Goal: Browse casually: Explore the website without a specific task or goal

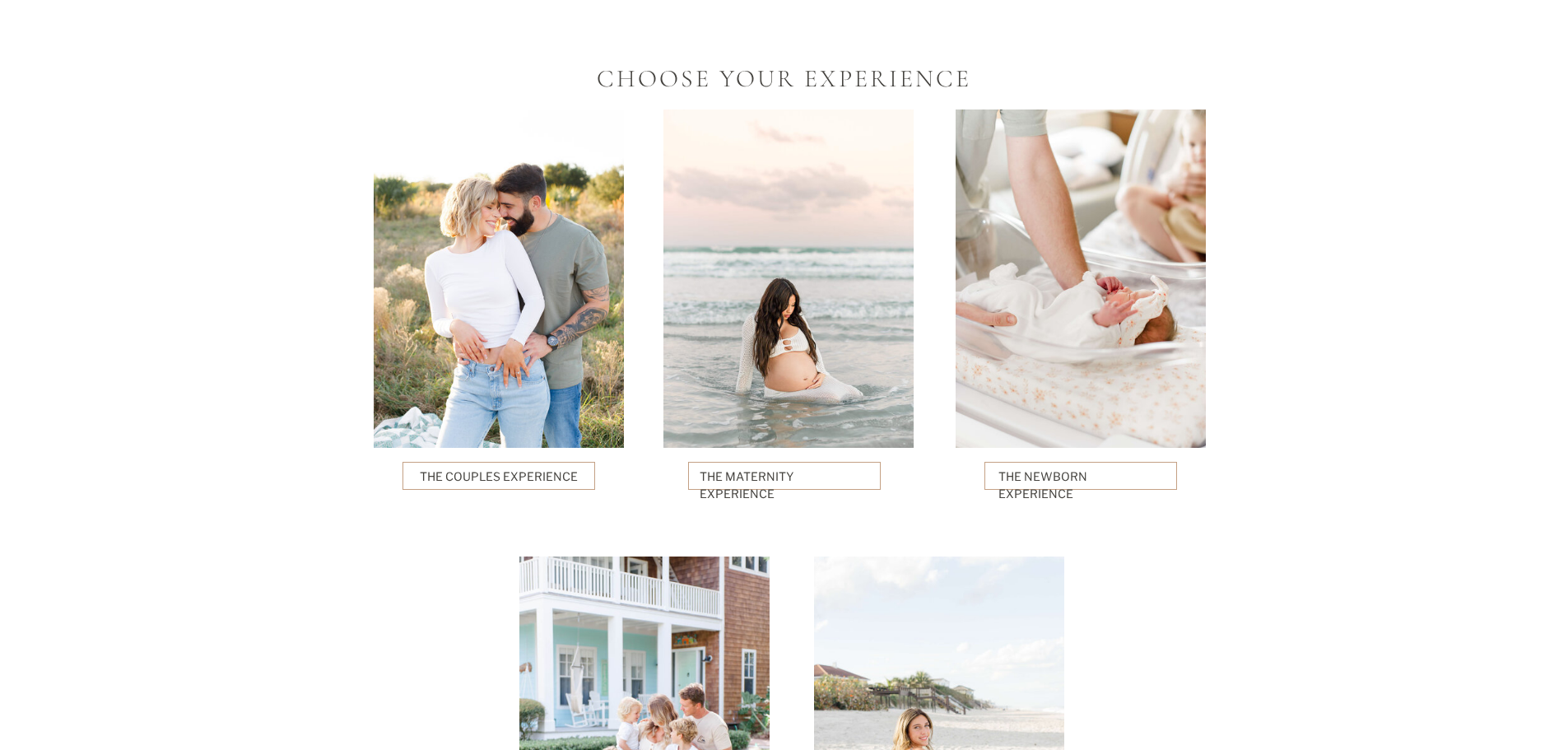
scroll to position [3703, 0]
click at [786, 393] on div at bounding box center [788, 277] width 251 height 338
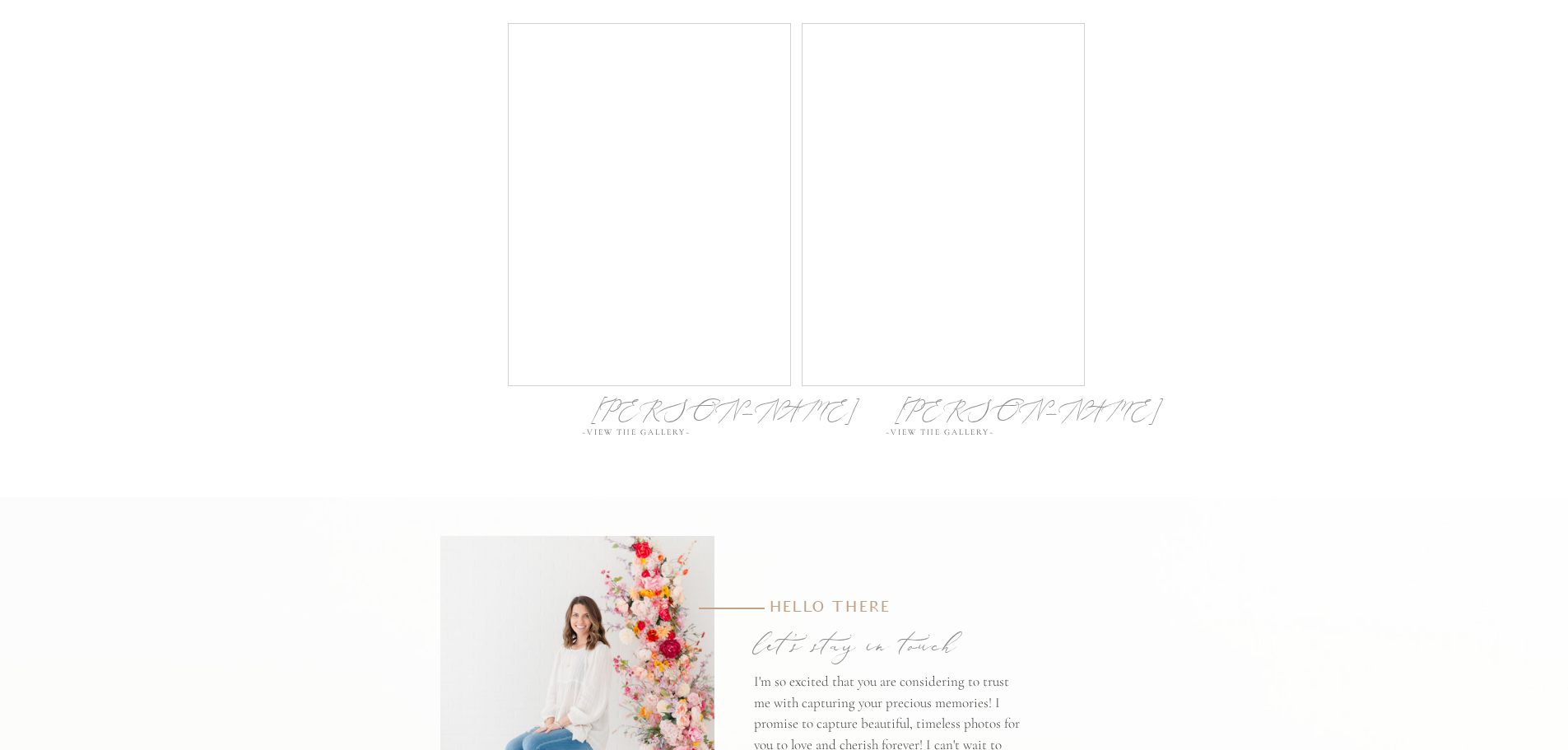
scroll to position [6913, 0]
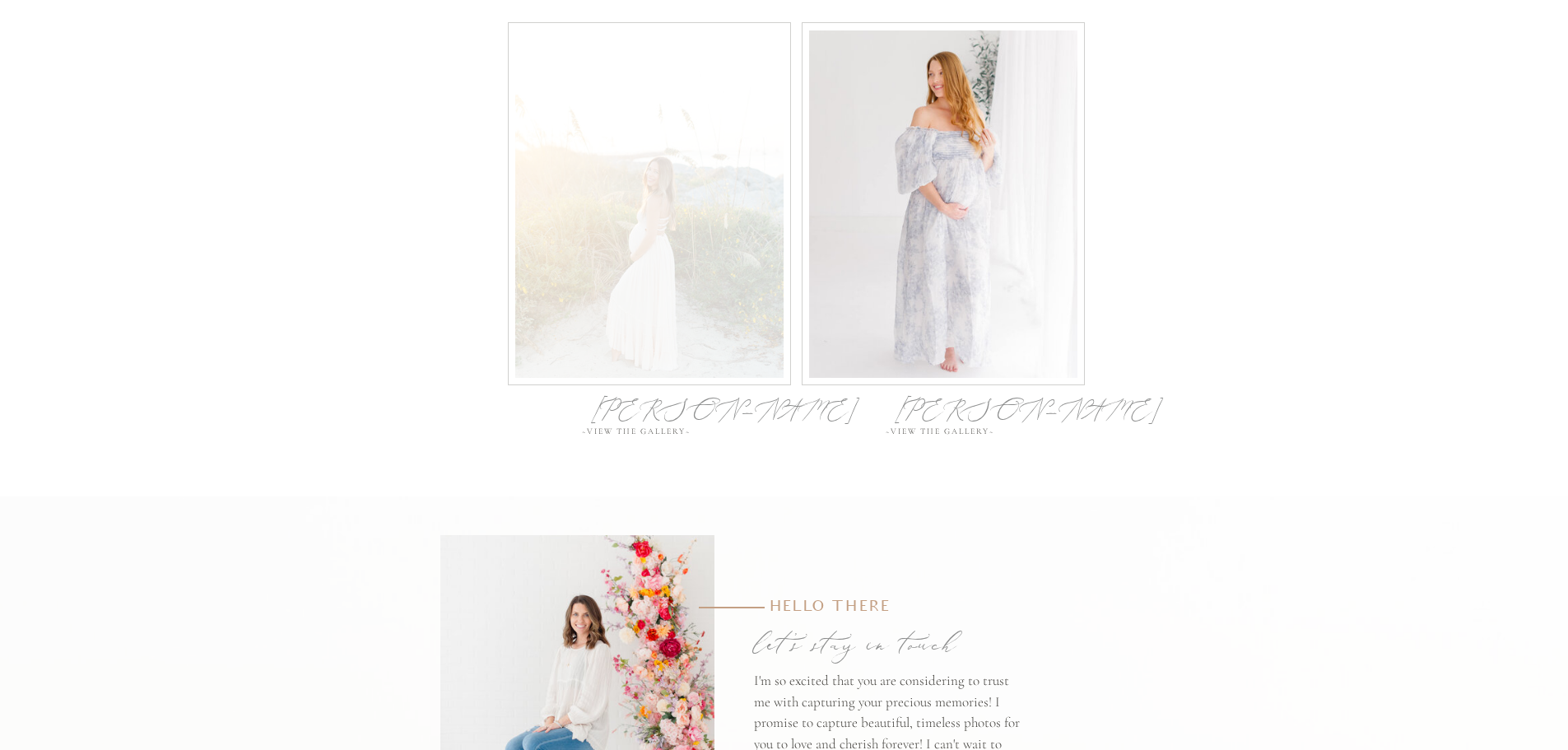
click at [644, 313] on div at bounding box center [649, 204] width 268 height 347
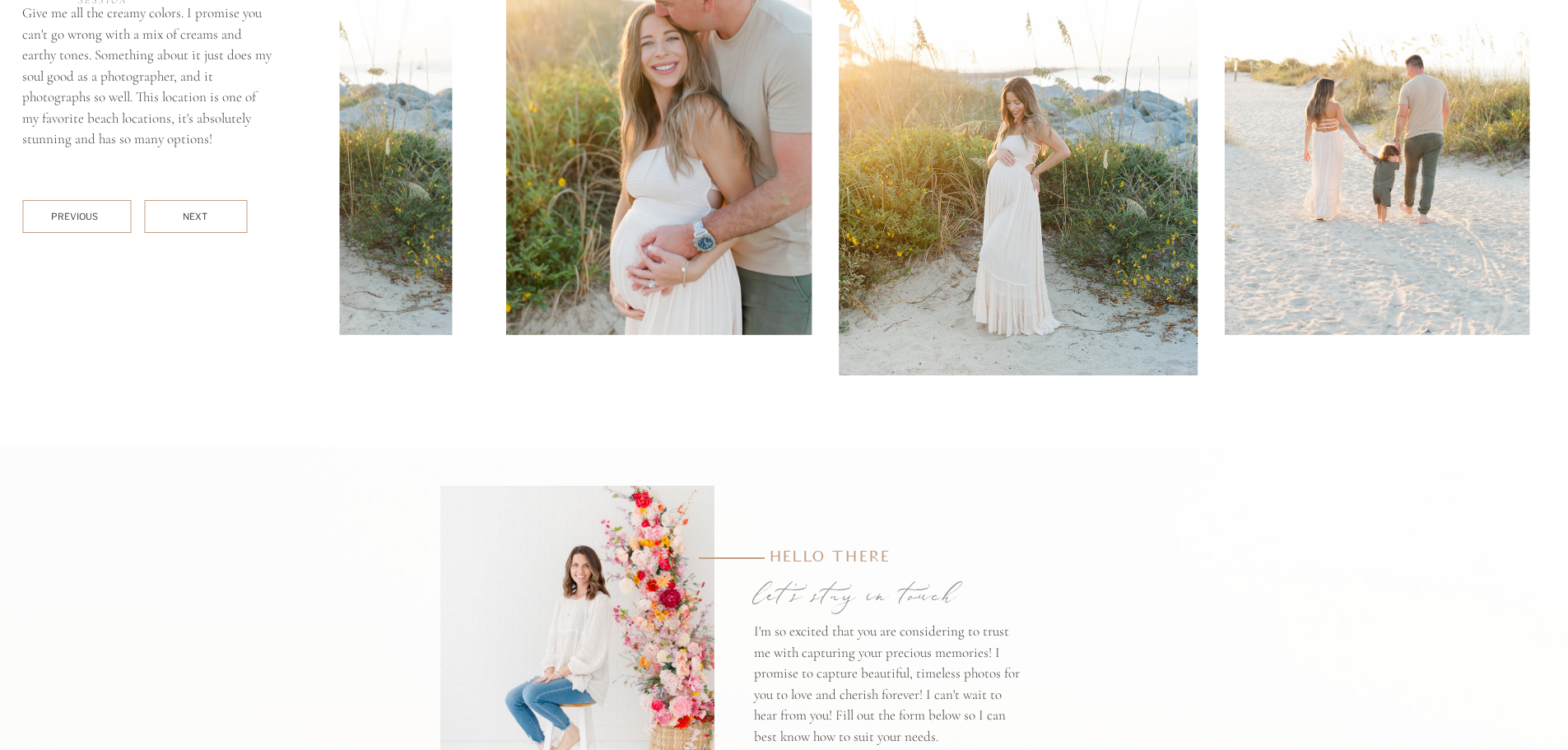
scroll to position [7409, 0]
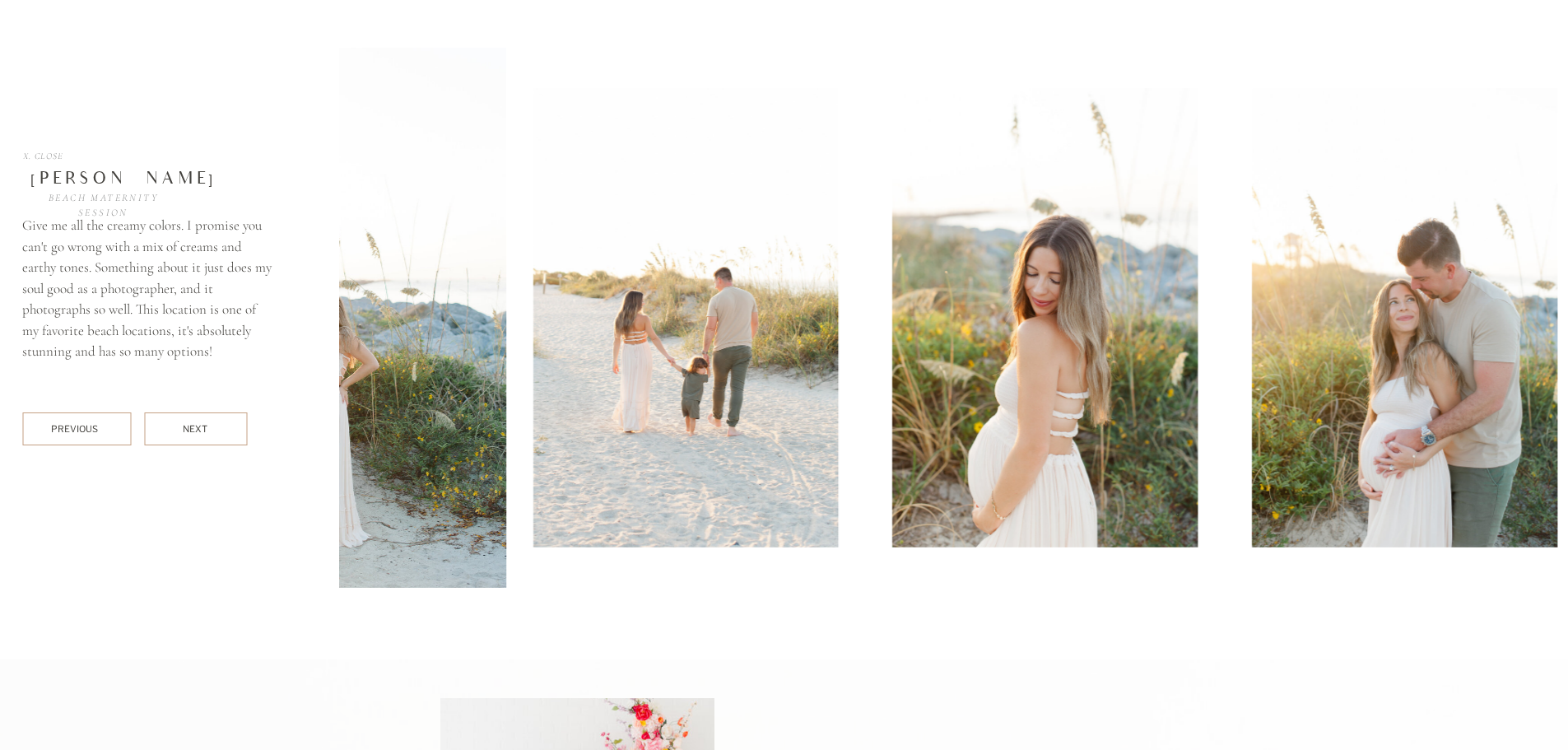
click at [793, 427] on img at bounding box center [686, 317] width 305 height 459
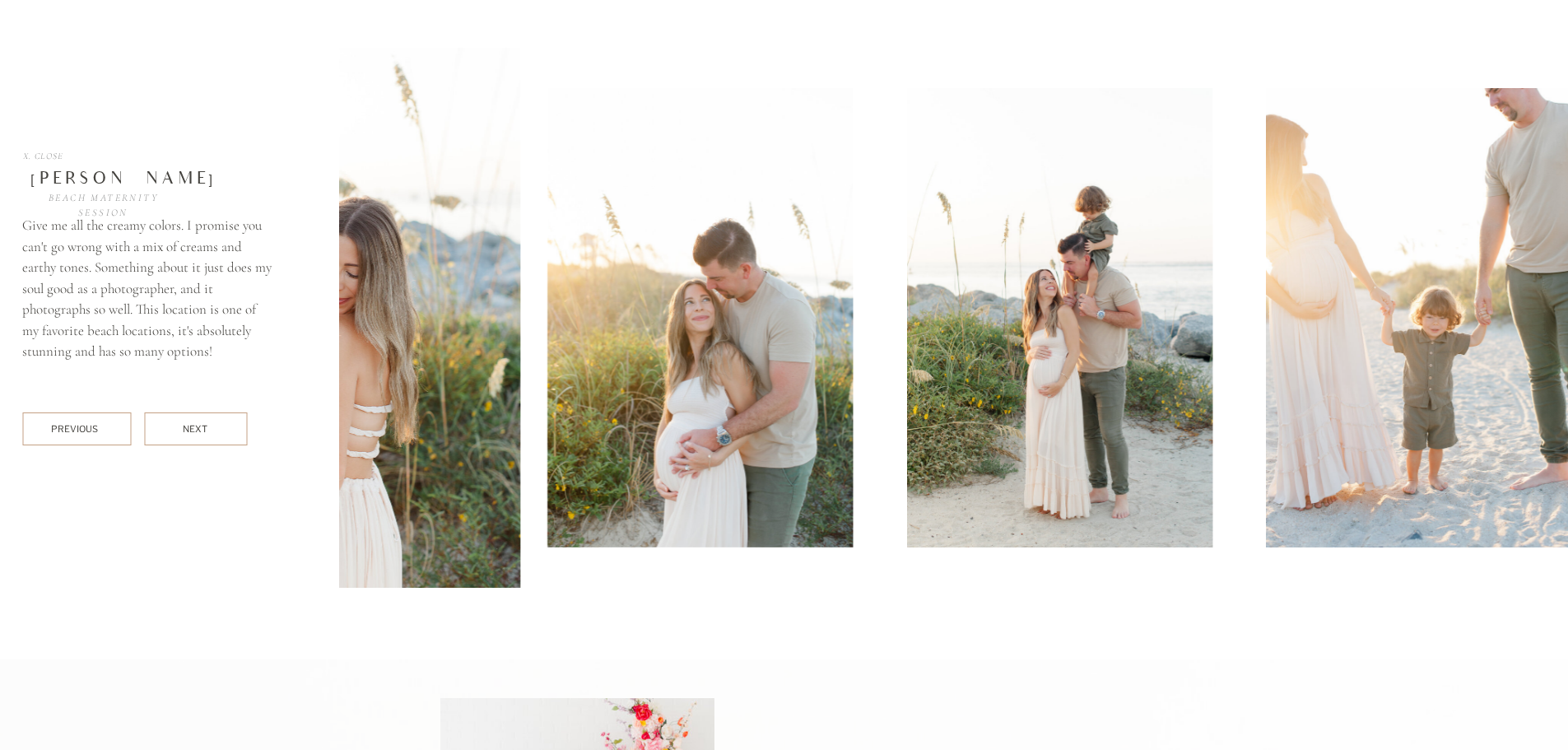
click at [797, 429] on img at bounding box center [700, 317] width 305 height 459
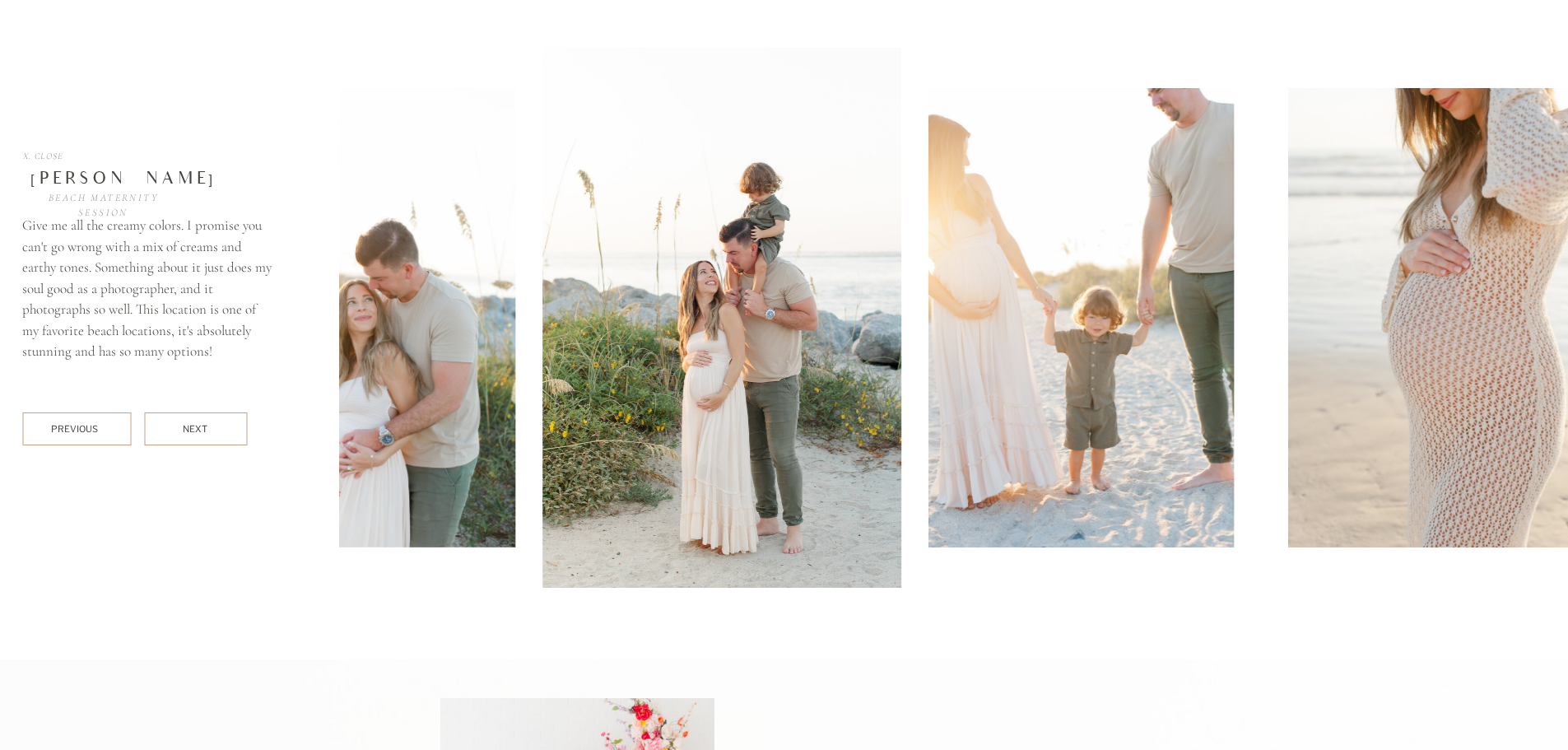
click at [815, 438] on img at bounding box center [722, 318] width 360 height 540
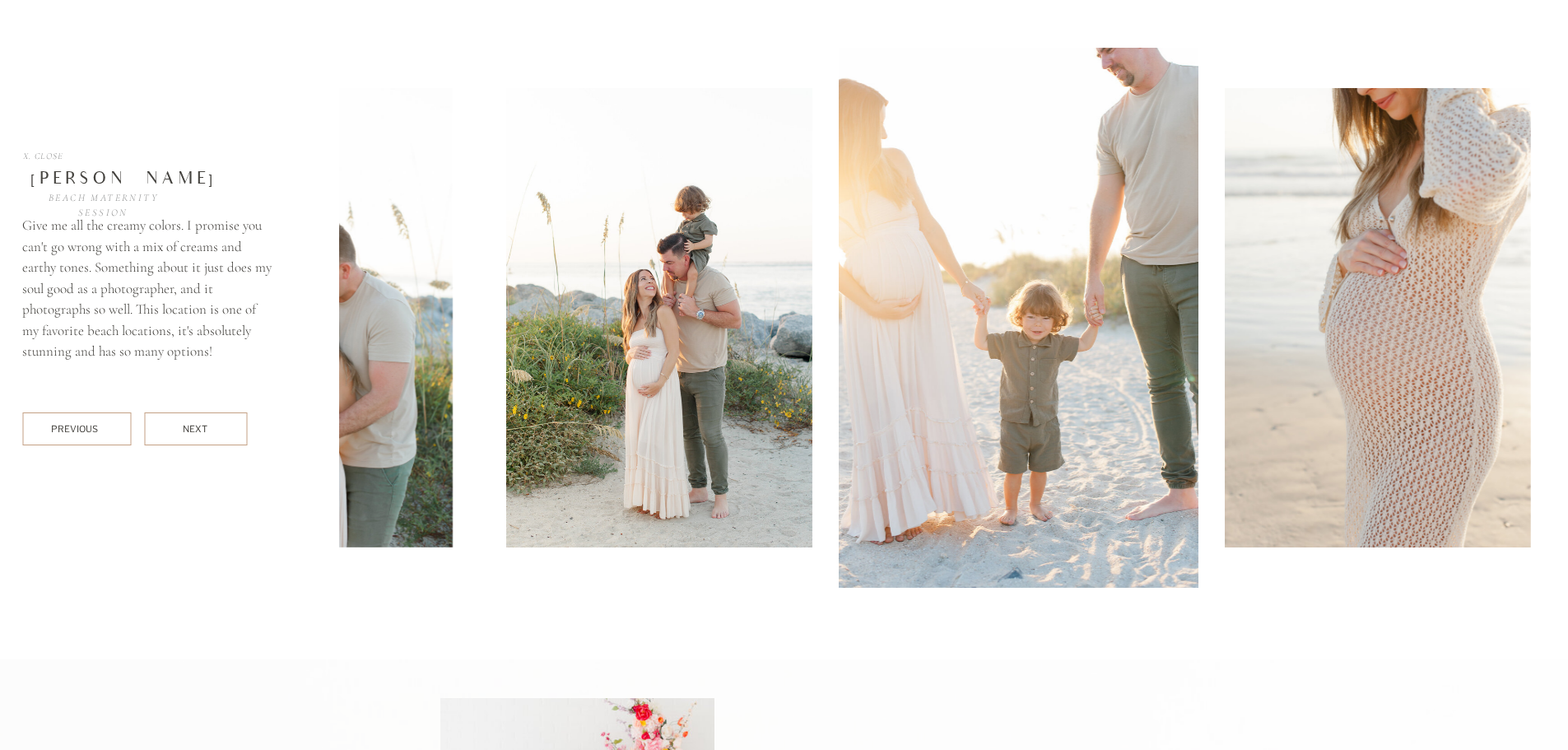
click at [873, 441] on img at bounding box center [1019, 318] width 360 height 540
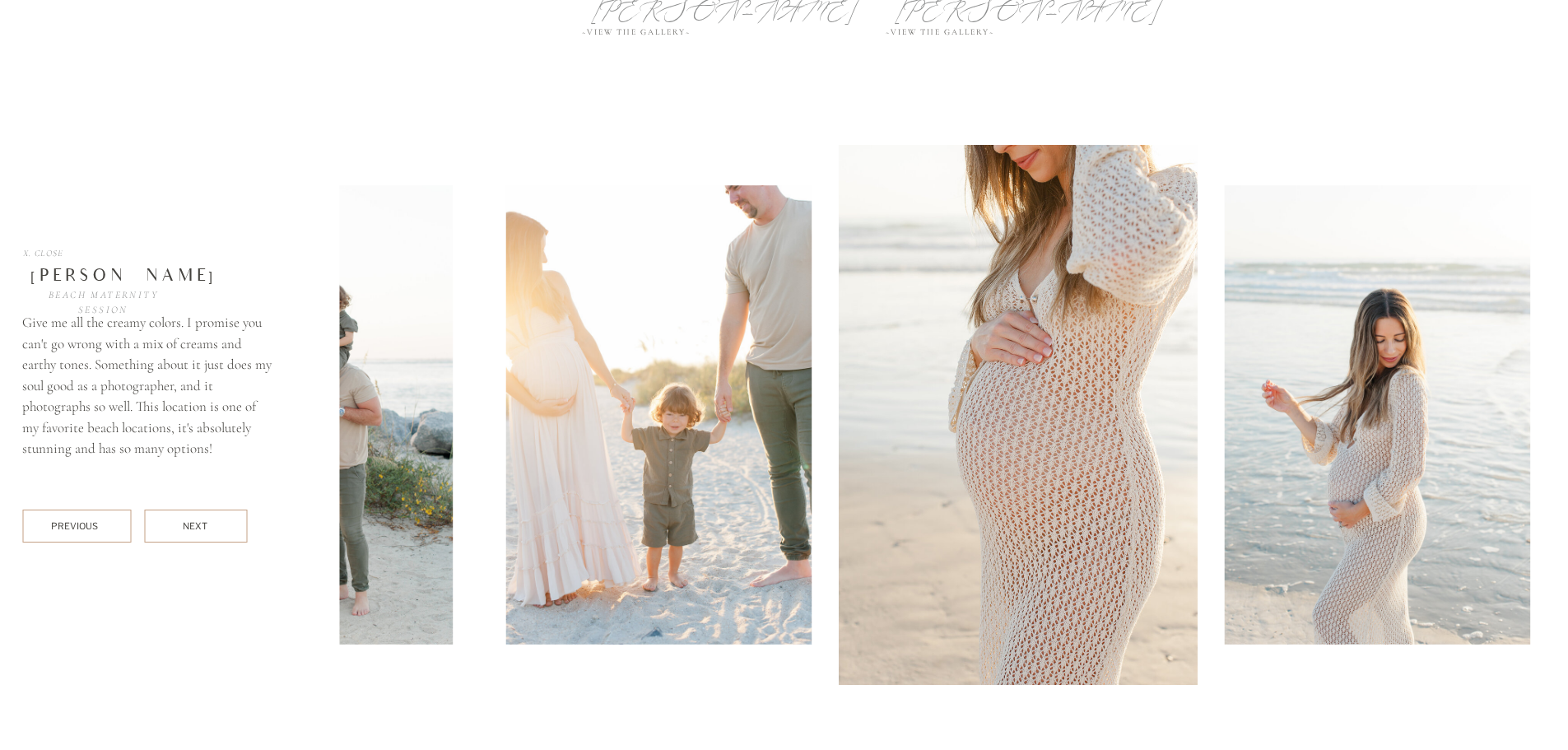
scroll to position [7326, 0]
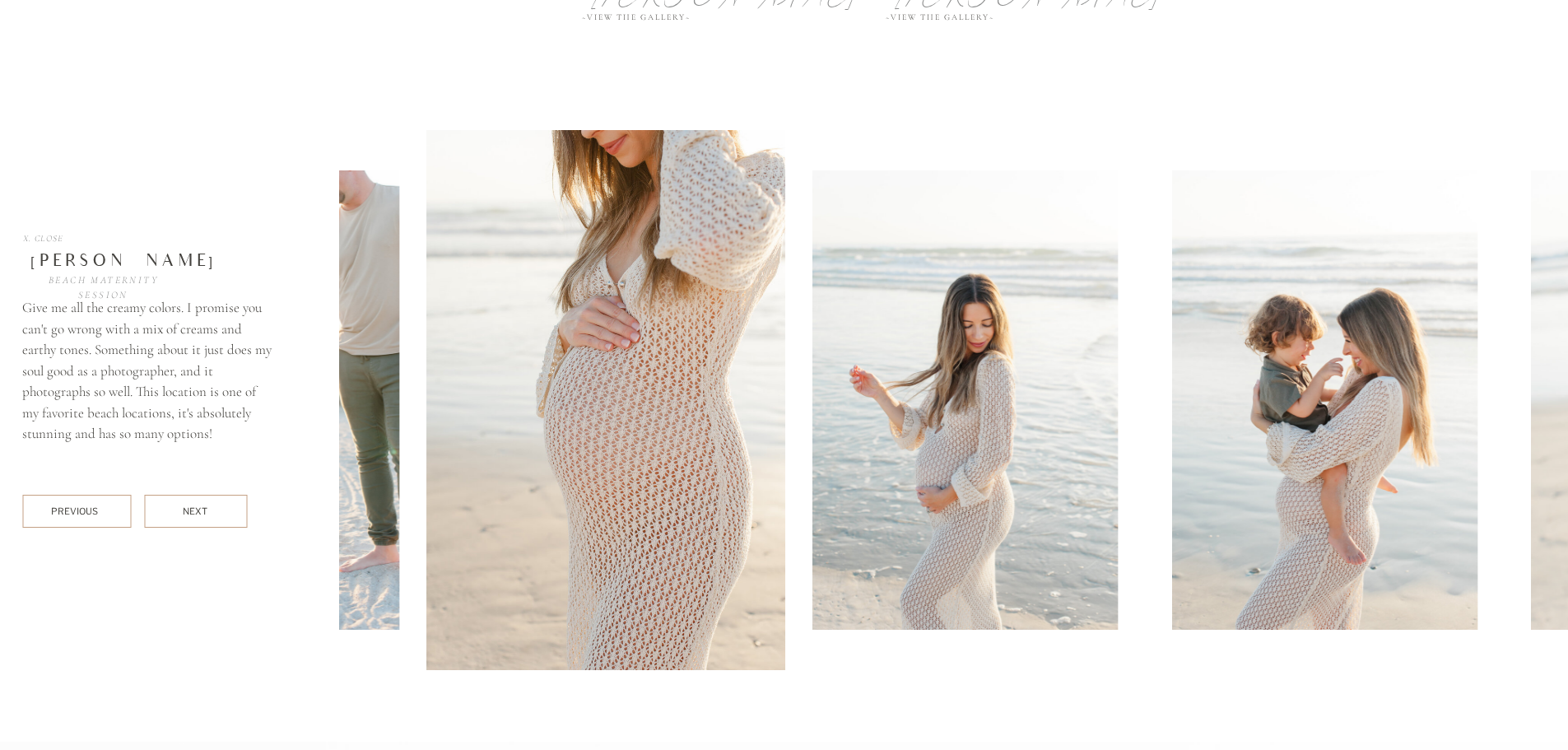
click at [813, 415] on img at bounding box center [965, 400] width 305 height 459
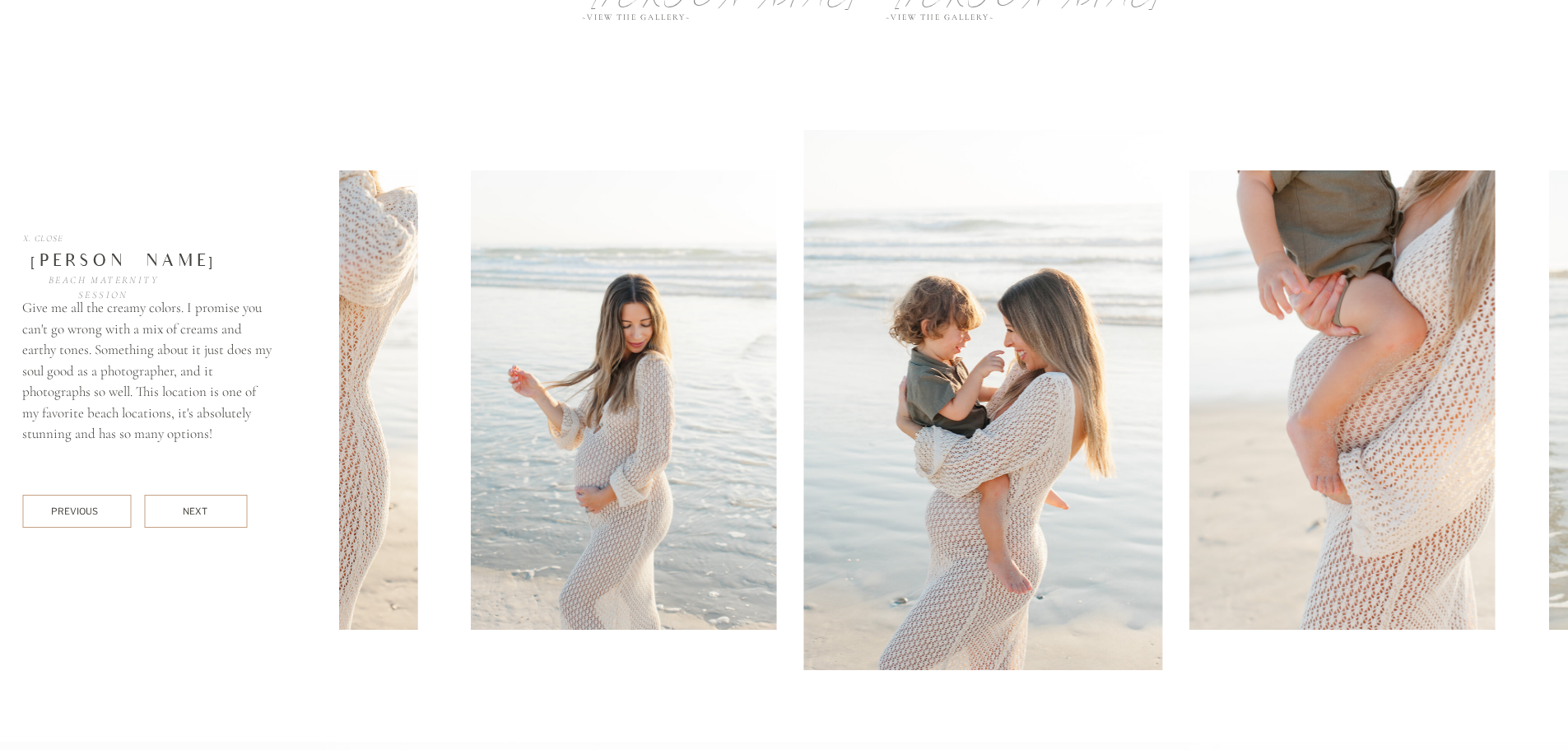
click at [804, 435] on img at bounding box center [984, 400] width 360 height 540
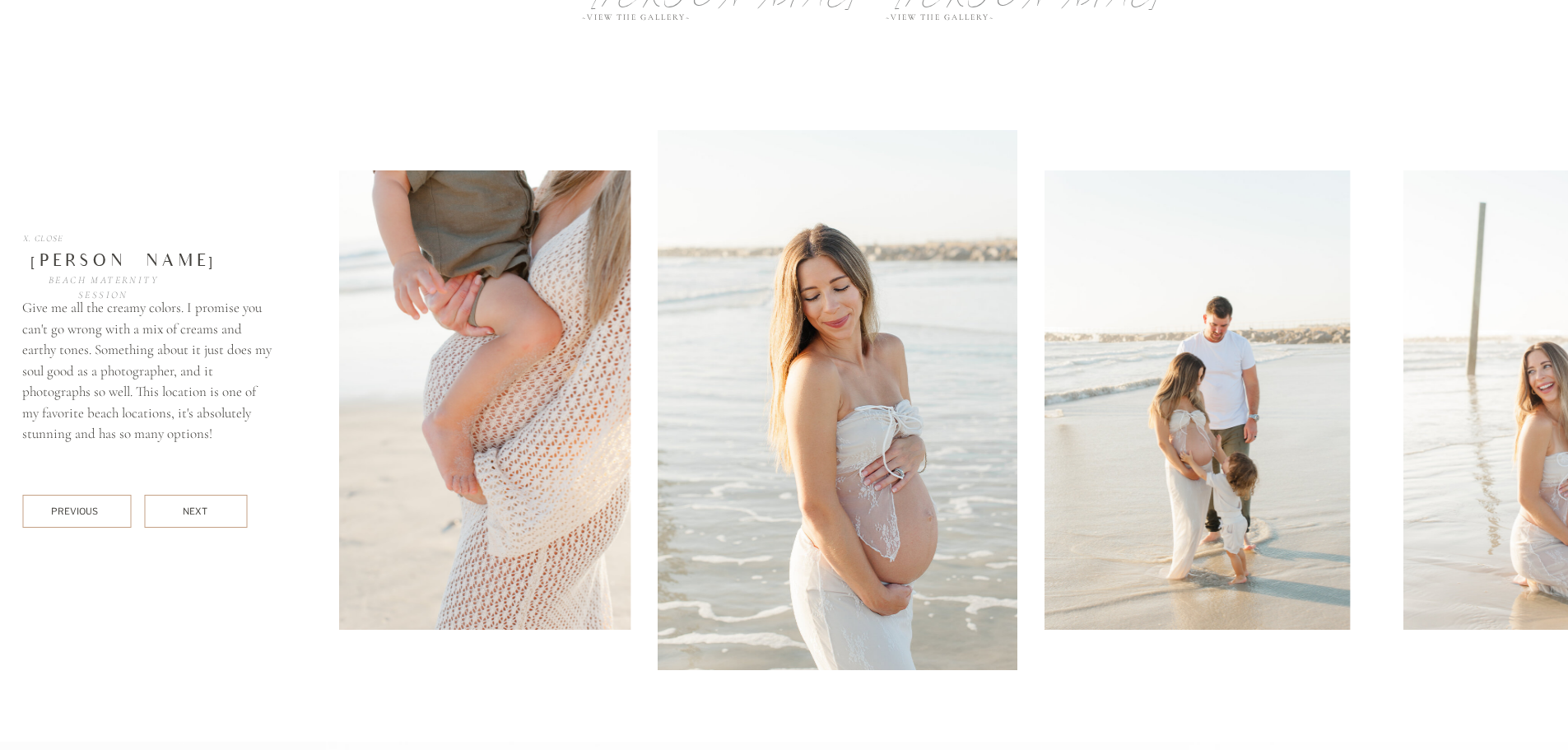
click at [748, 445] on img at bounding box center [837, 400] width 360 height 540
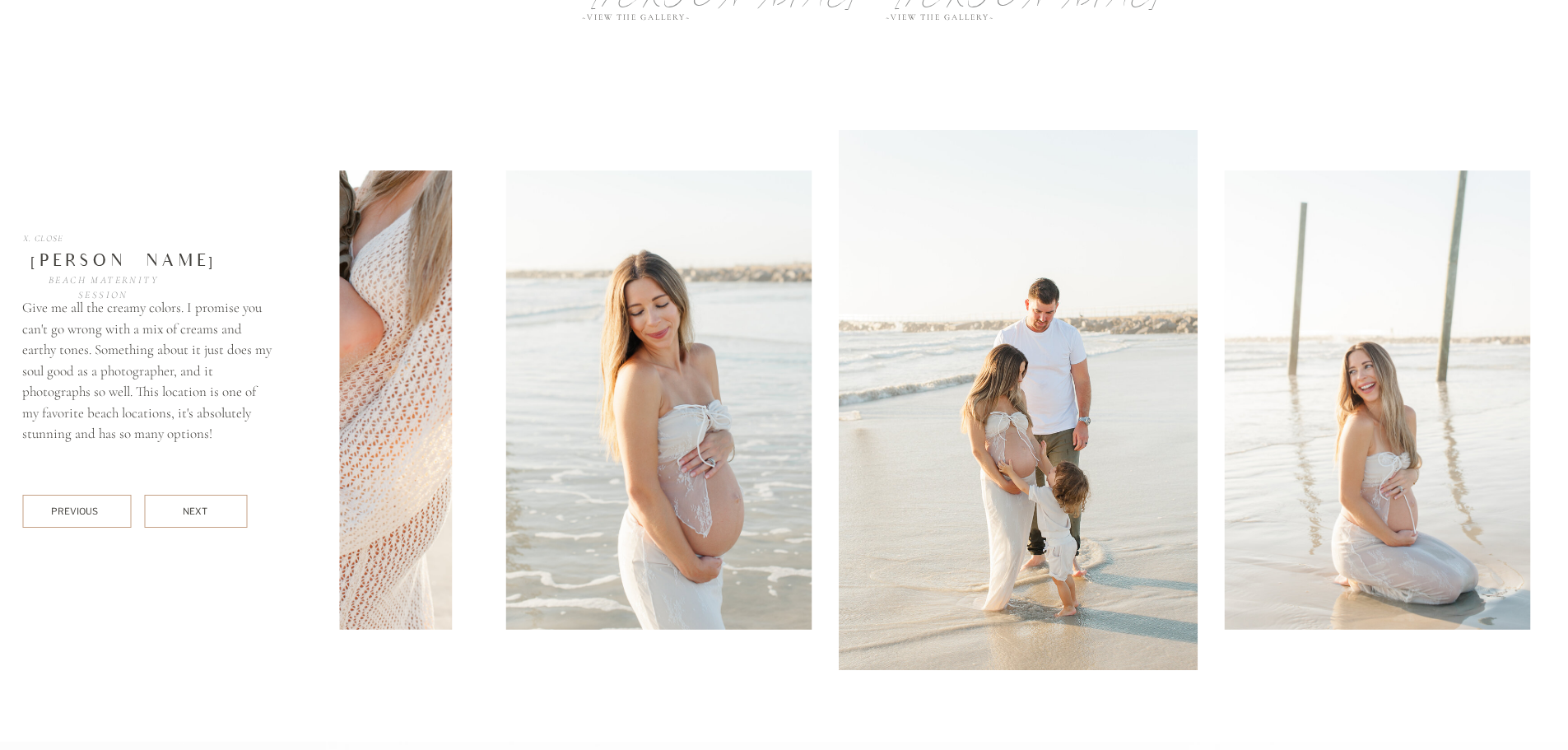
click at [839, 456] on img at bounding box center [1019, 400] width 360 height 540
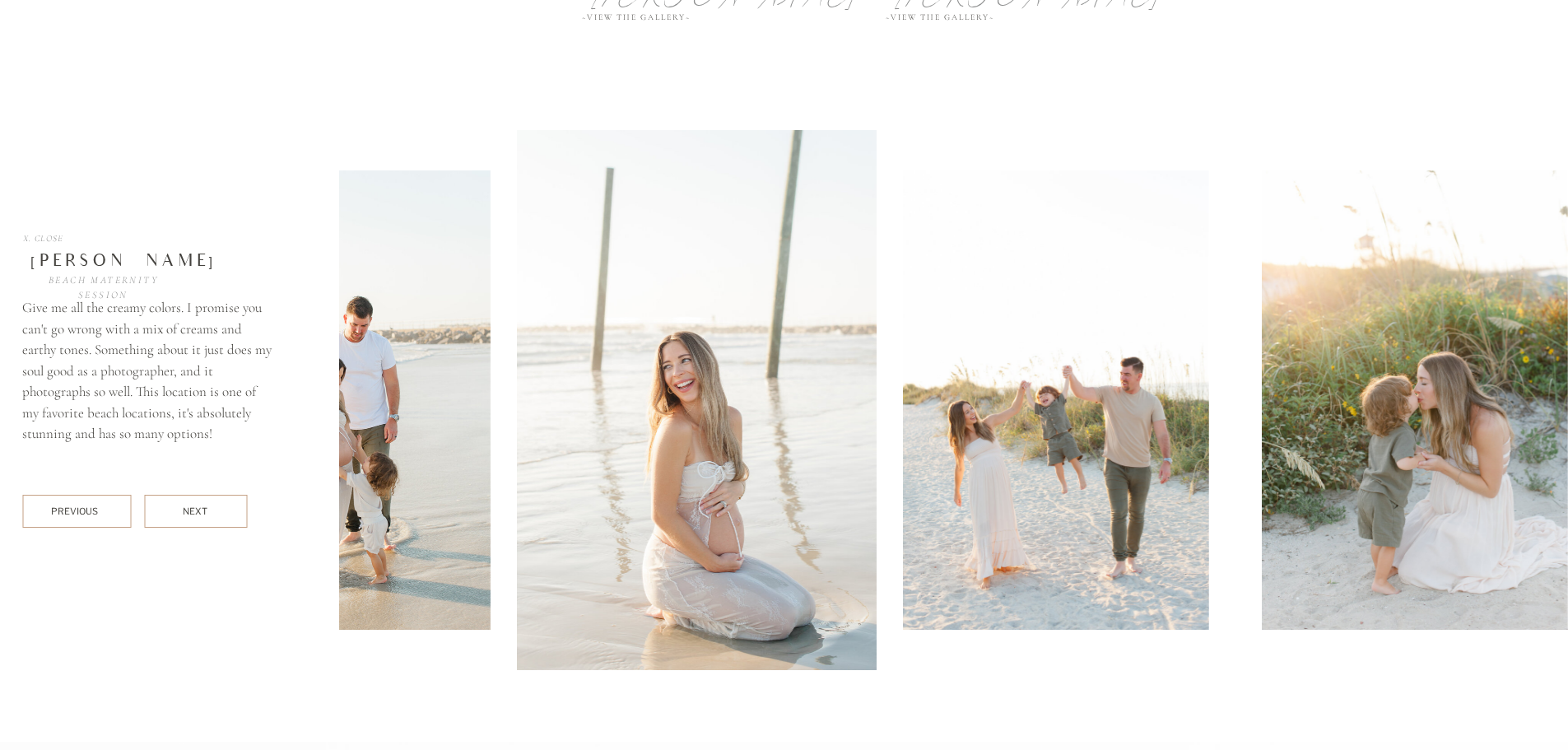
click at [612, 451] on div at bounding box center [1019, 400] width 1358 height 540
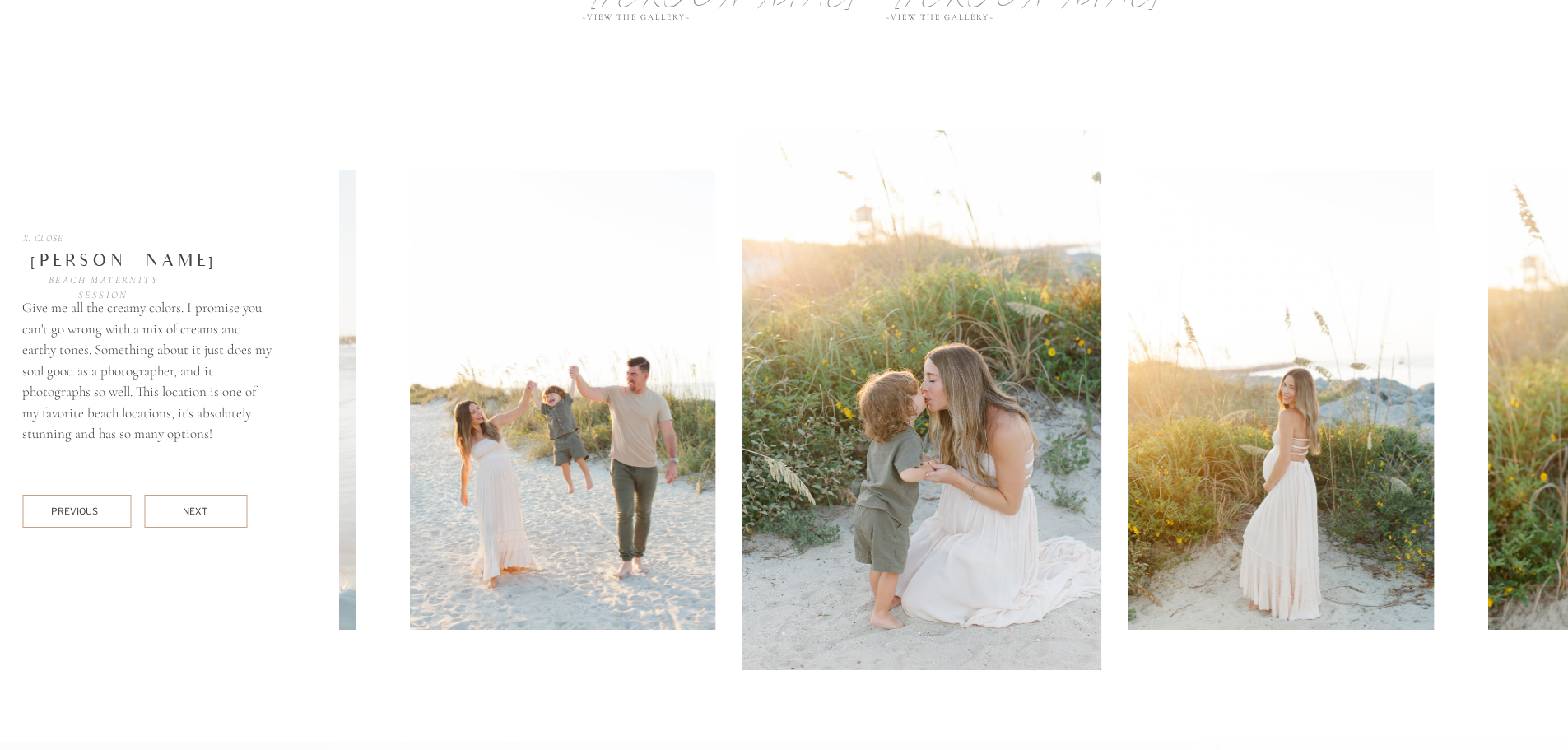
click at [743, 453] on img at bounding box center [922, 400] width 360 height 540
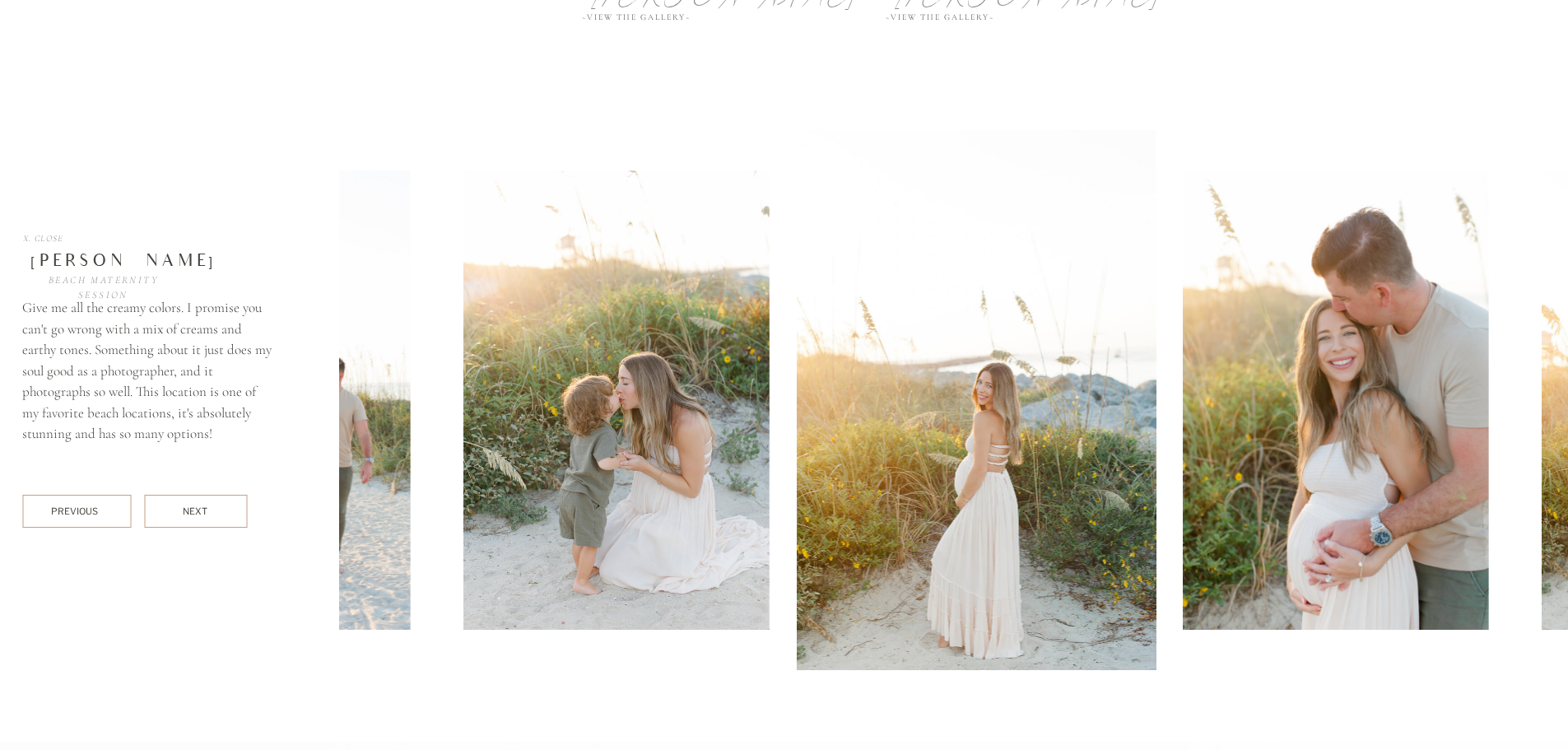
click at [797, 441] on img at bounding box center [977, 400] width 360 height 540
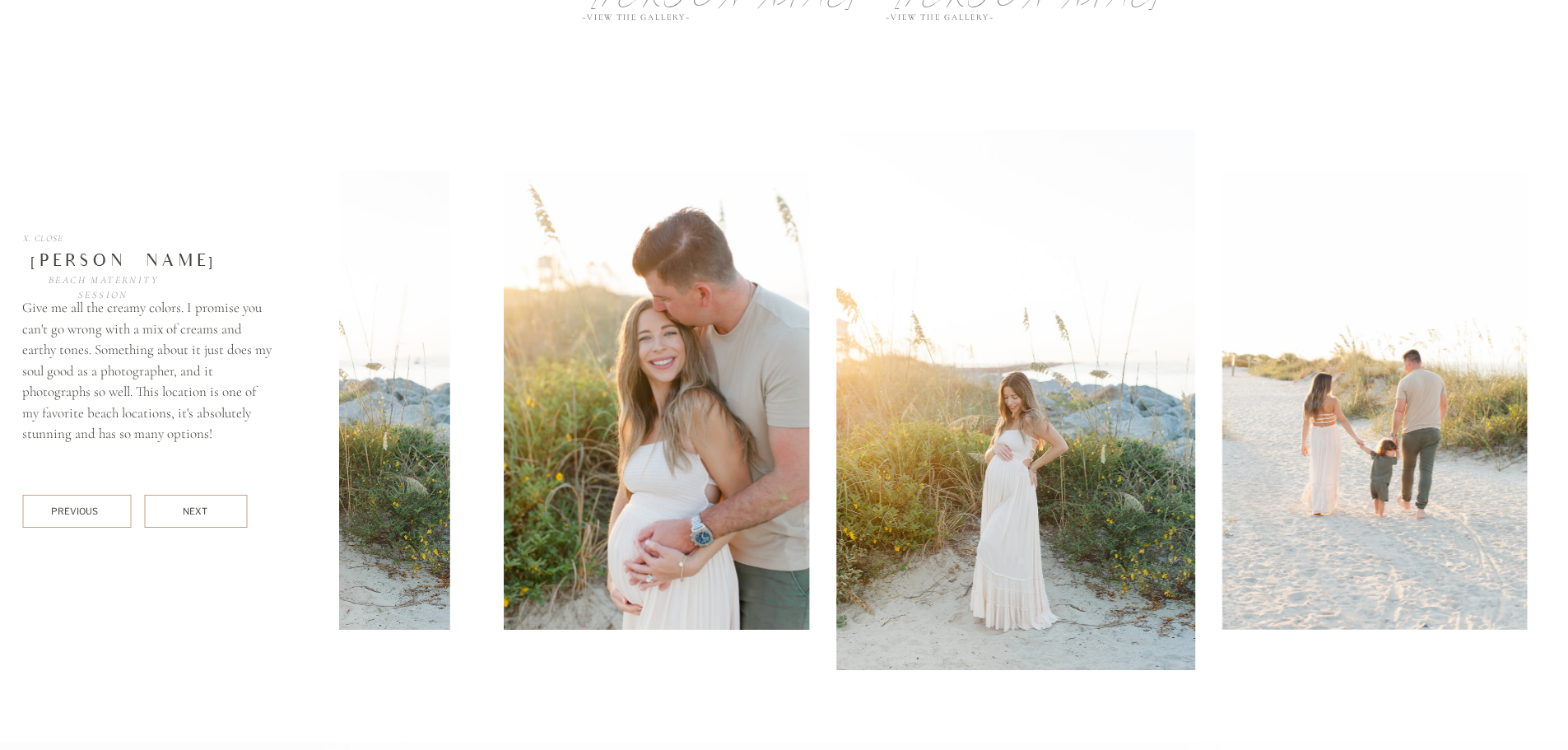
click at [840, 462] on img at bounding box center [1016, 400] width 360 height 540
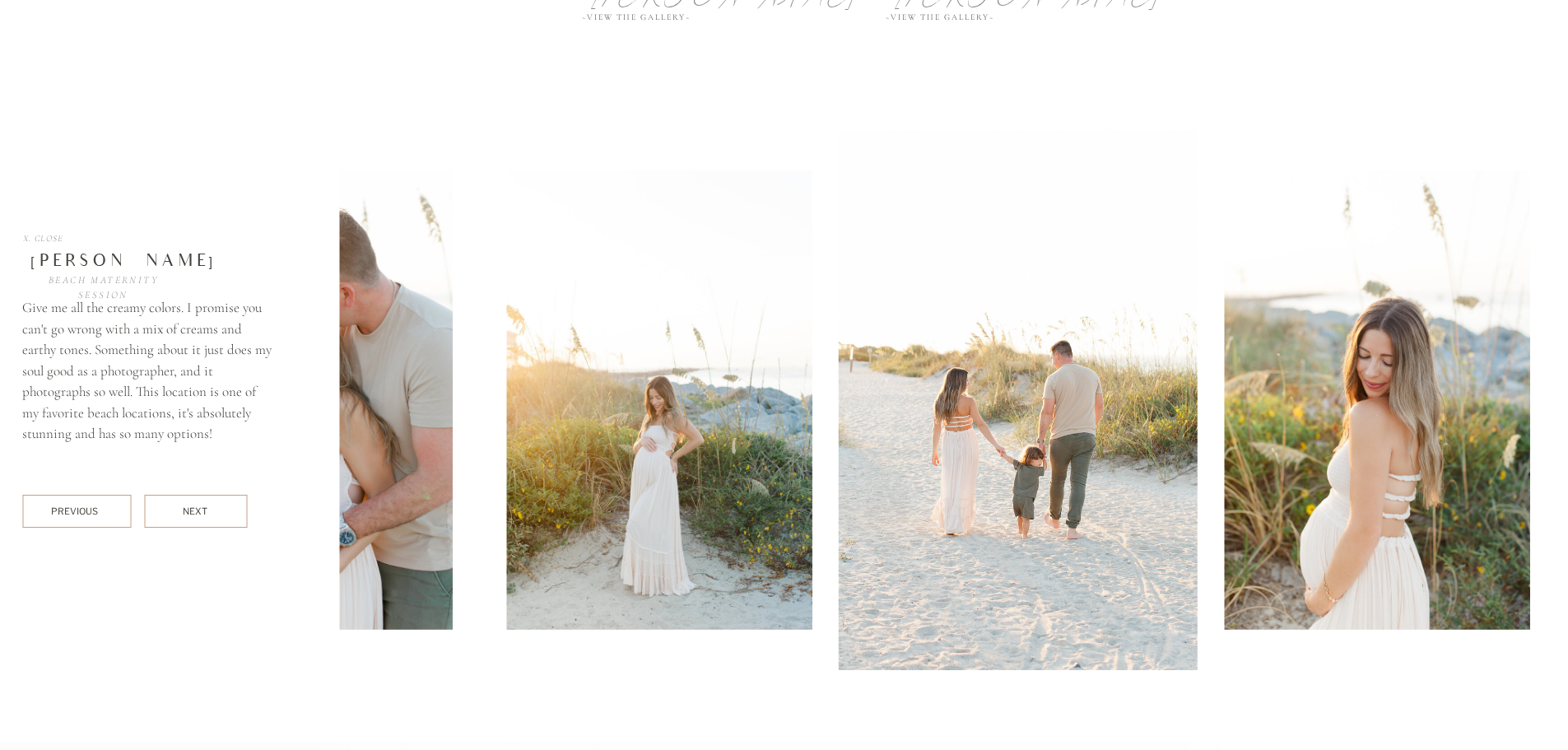
scroll to position [6913, 0]
